Goal: Information Seeking & Learning: Find specific page/section

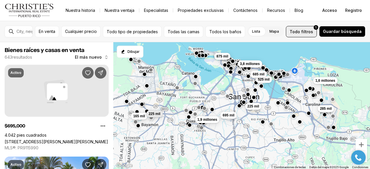
drag, startPoint x: 303, startPoint y: 73, endPoint x: 308, endPoint y: 31, distance: 42.8
click at [308, 31] on div "En venta Cualquier precio Todo tipo de propiedades Todas las camas Todos los ba…" at bounding box center [185, 95] width 370 height 148
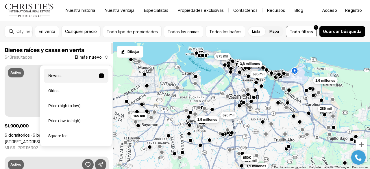
click at [107, 58] on icon "button" at bounding box center [106, 57] width 5 height 5
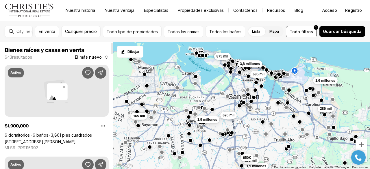
click at [107, 58] on icon "button" at bounding box center [106, 57] width 5 height 5
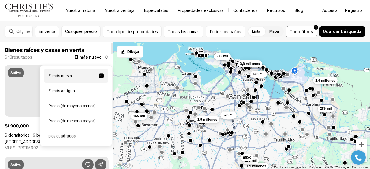
click at [107, 58] on icon "button" at bounding box center [106, 57] width 5 height 5
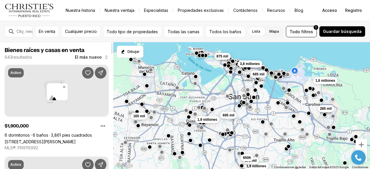
click at [107, 58] on icon "button" at bounding box center [106, 57] width 5 height 5
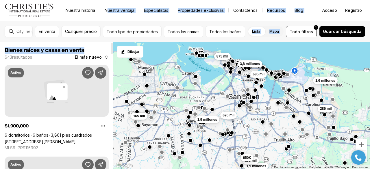
drag, startPoint x: 102, startPoint y: 49, endPoint x: 108, endPoint y: 3, distance: 46.7
click at [108, 3] on div "Ir a: Página de inicio Nuestra historia Nuestra ventaja Especialistas Propiedad…" at bounding box center [185, 84] width 370 height 169
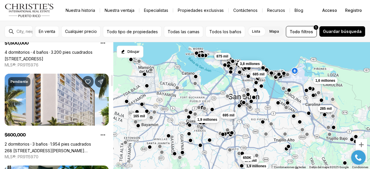
scroll to position [345, 0]
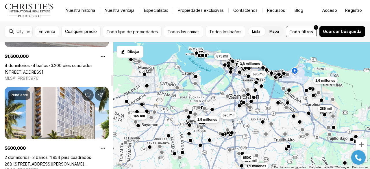
drag, startPoint x: 111, startPoint y: 49, endPoint x: 103, endPoint y: 79, distance: 31.6
click at [111, 79] on div at bounding box center [112, 80] width 2 height 11
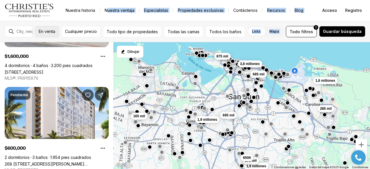
click at [55, 30] on font "En venta" at bounding box center [47, 31] width 16 height 5
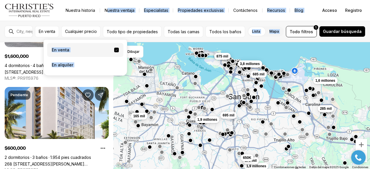
click at [67, 52] on label "En venta" at bounding box center [85, 50] width 76 height 14
click at [114, 52] on button "En venta" at bounding box center [116, 50] width 5 height 5
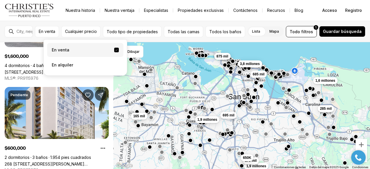
click at [278, 127] on div "1,6 millones 285 mil 3,8 millones 685 mil 165 mil 695 mil 1,9 millones 875 mil …" at bounding box center [241, 105] width 256 height 127
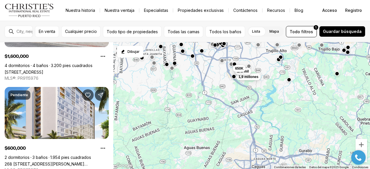
drag, startPoint x: 351, startPoint y: 113, endPoint x: 343, endPoint y: 21, distance: 91.9
click at [343, 21] on div "En venta Cualquier precio Todo tipo de propiedades Todas las camas Todos los ba…" at bounding box center [185, 95] width 370 height 148
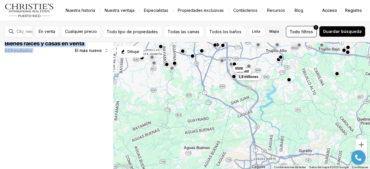
scroll to position [0, 0]
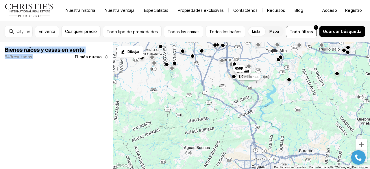
drag, startPoint x: 343, startPoint y: 21, endPoint x: 331, endPoint y: 57, distance: 37.8
click at [331, 57] on div "En venta Cualquier precio Todo tipo de propiedades Todas las camas Todos los ba…" at bounding box center [185, 95] width 370 height 148
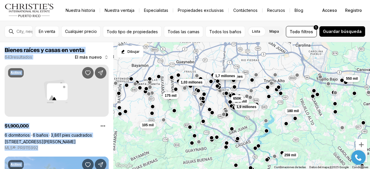
drag, startPoint x: 331, startPoint y: 63, endPoint x: 328, endPoint y: 111, distance: 48.3
click at [328, 111] on div "180 mil 1,9 millones 179 mil 650K 550 mil 1,05 millones 1,7 millones 1,03 millo…" at bounding box center [241, 105] width 256 height 127
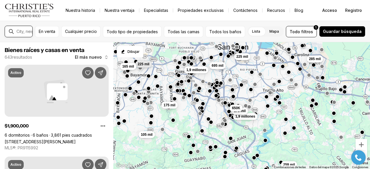
click at [31, 33] on input "text" at bounding box center [36, 31] width 41 height 5
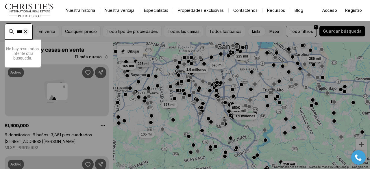
type input "********"
